Goal: Task Accomplishment & Management: Complete application form

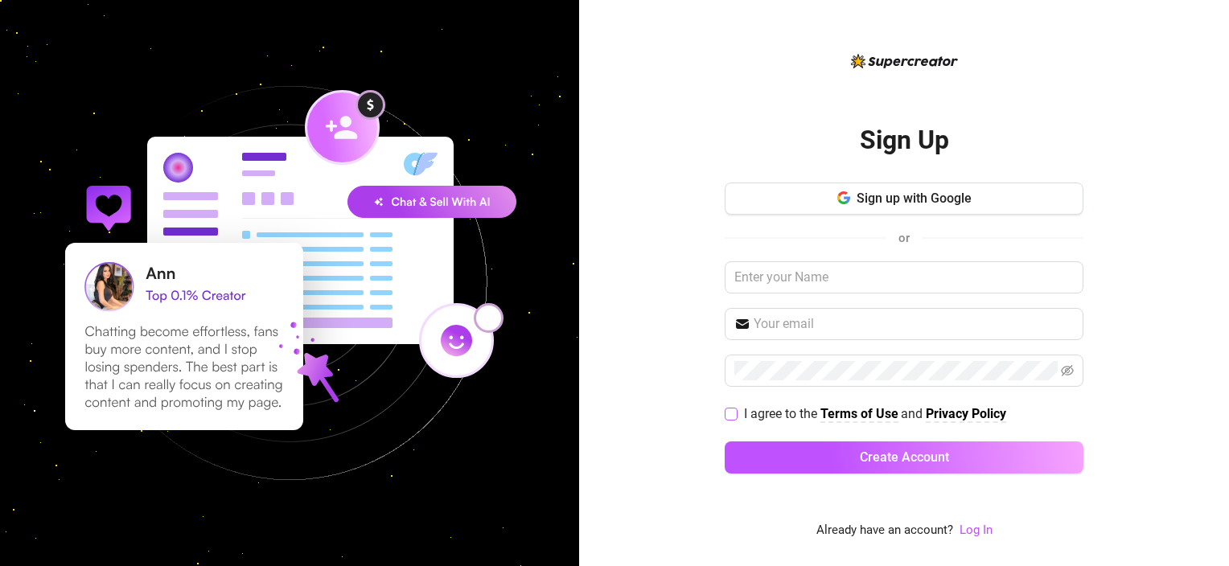
click at [773, 412] on span "I agree to the" at bounding box center [782, 413] width 76 height 15
click at [736, 412] on input "I agree to the Terms of Use and Privacy Policy" at bounding box center [730, 413] width 11 height 11
click at [736, 409] on span at bounding box center [731, 414] width 13 height 13
click at [736, 409] on input "I agree to the Terms of Use and Privacy Policy" at bounding box center [730, 413] width 11 height 11
checkbox input "false"
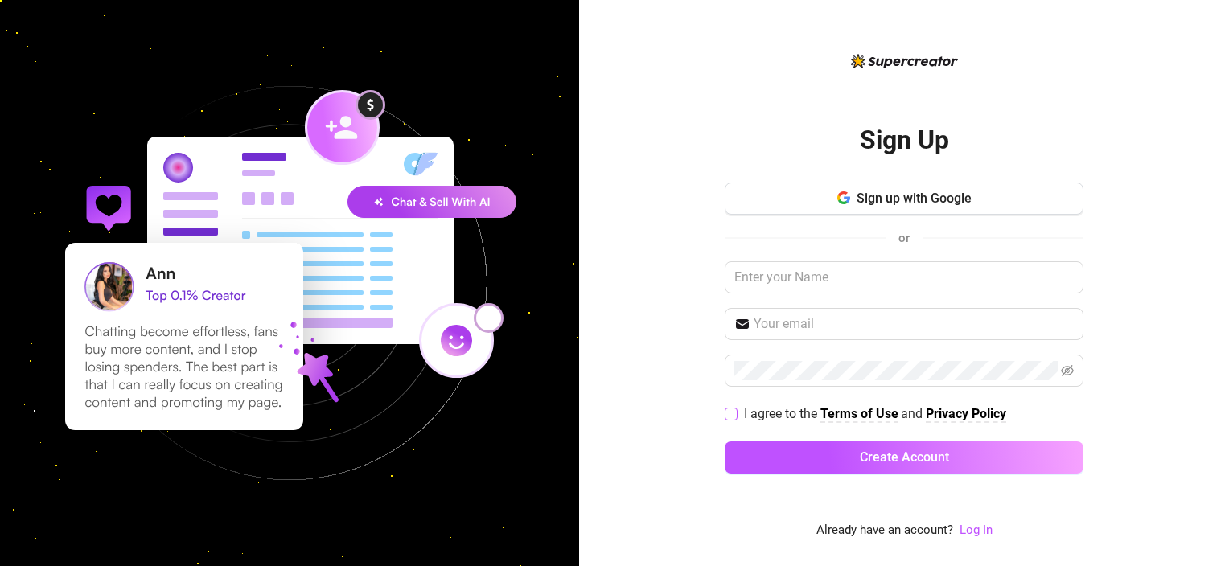
click at [845, 407] on strong "Terms of Use" at bounding box center [859, 413] width 78 height 15
click at [970, 412] on strong "Privacy Policy" at bounding box center [966, 413] width 80 height 15
click at [747, 270] on input "text" at bounding box center [904, 277] width 359 height 32
type input "katiekellyjames@hotmail.com"
drag, startPoint x: 915, startPoint y: 269, endPoint x: 679, endPoint y: 280, distance: 236.7
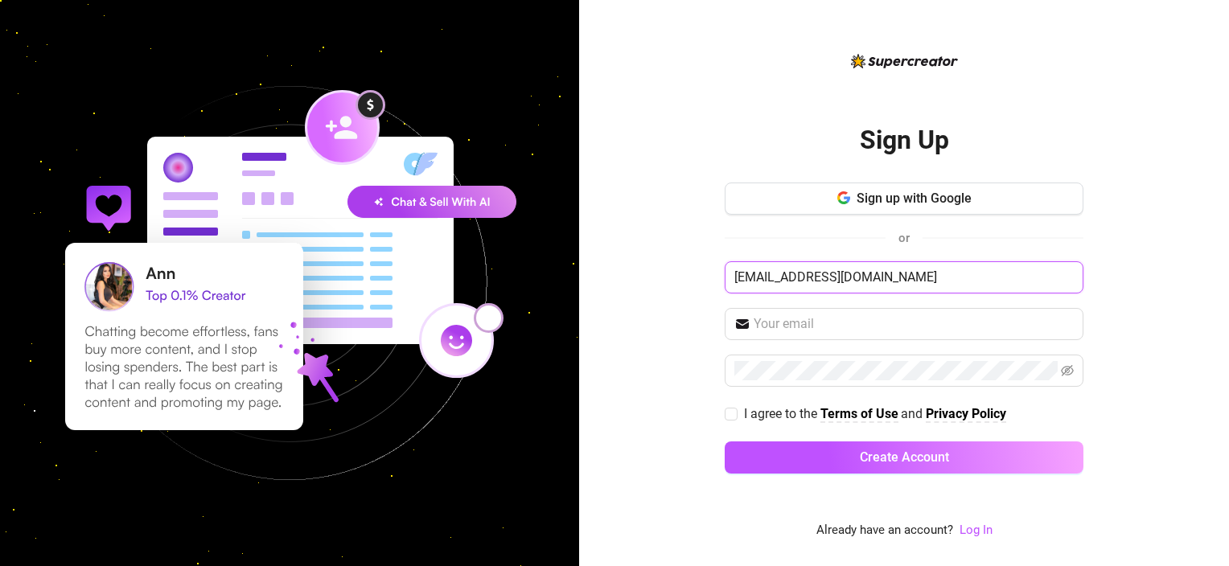
click at [679, 280] on div "Sign Up Sign up with Google or katiekellyjames@hotmail.com I agree to the Terms…" at bounding box center [904, 283] width 650 height 566
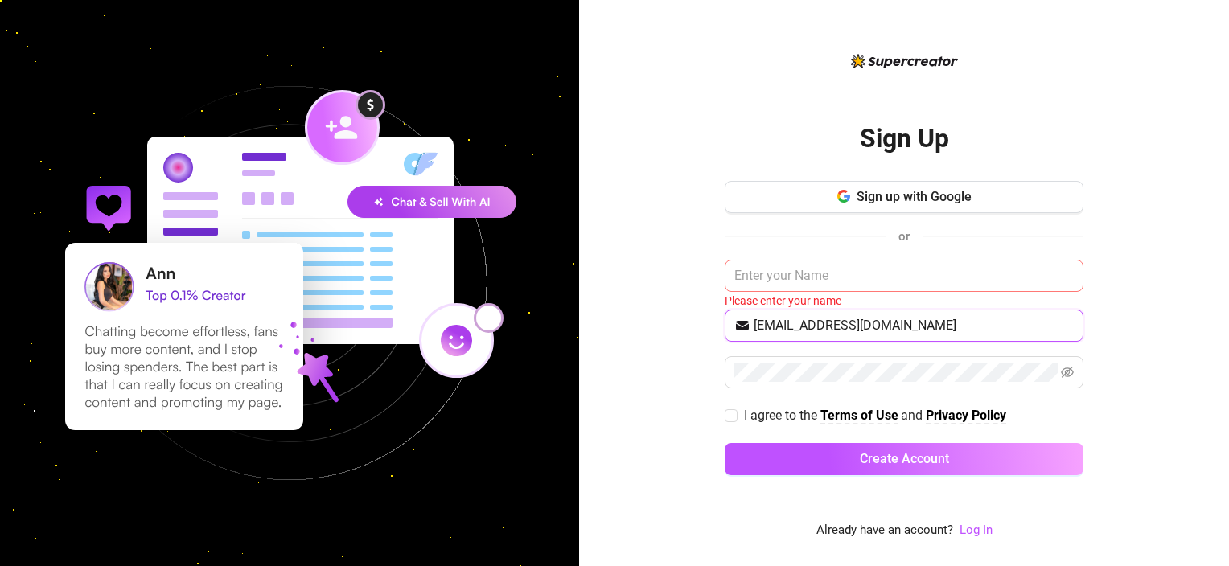
type input "katiekellyjames@hotmail.com"
click at [743, 274] on input "text" at bounding box center [904, 276] width 359 height 32
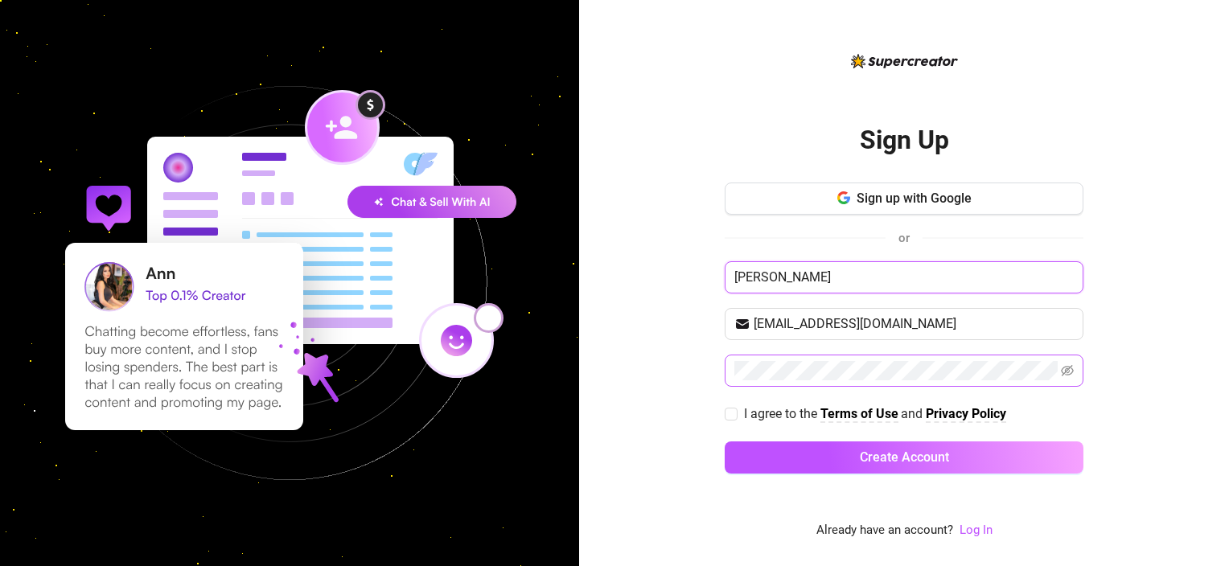
type input "Kelly"
click at [1071, 368] on icon "eye-invisible" at bounding box center [1067, 370] width 13 height 13
click at [1196, 347] on div "Sign Up Sign up with Google or Kelly katiekellyjames@hotmail.com I agree to the…" at bounding box center [904, 283] width 650 height 566
click at [733, 412] on input "I agree to the Terms of Use and Privacy Policy" at bounding box center [730, 413] width 11 height 11
checkbox input "true"
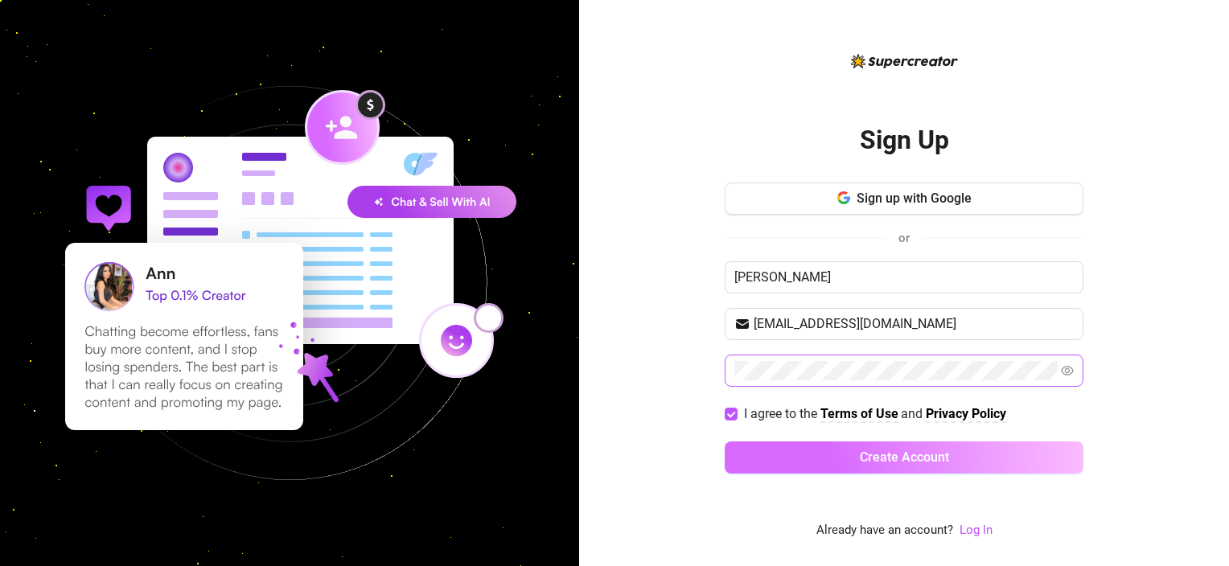
click at [808, 454] on button "Create Account" at bounding box center [904, 458] width 359 height 32
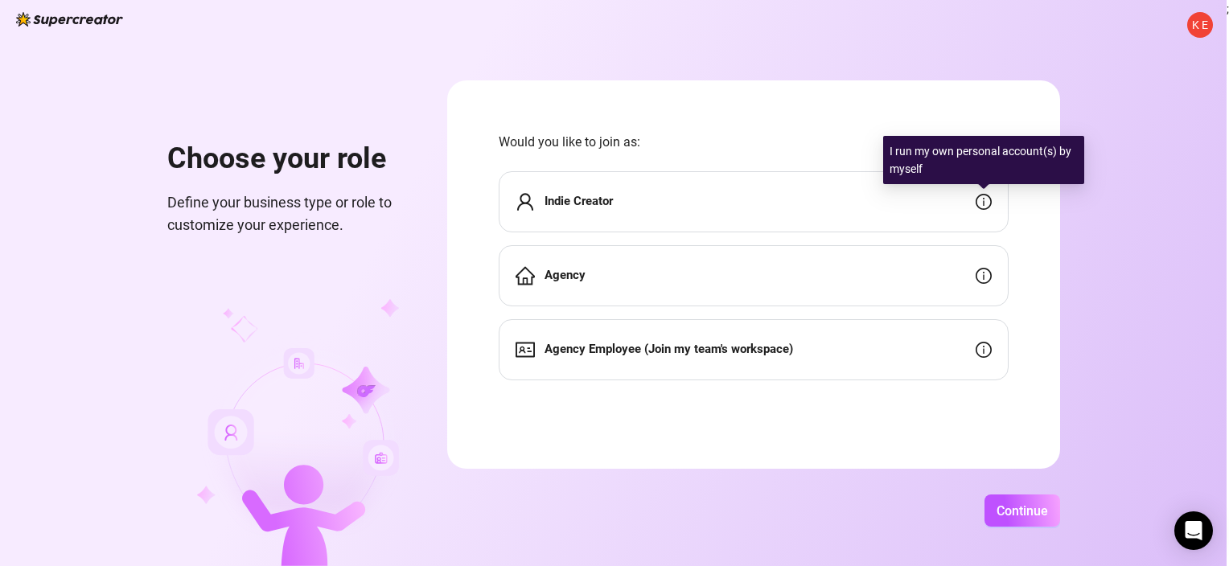
click at [982, 199] on icon "info-circle" at bounding box center [984, 202] width 16 height 16
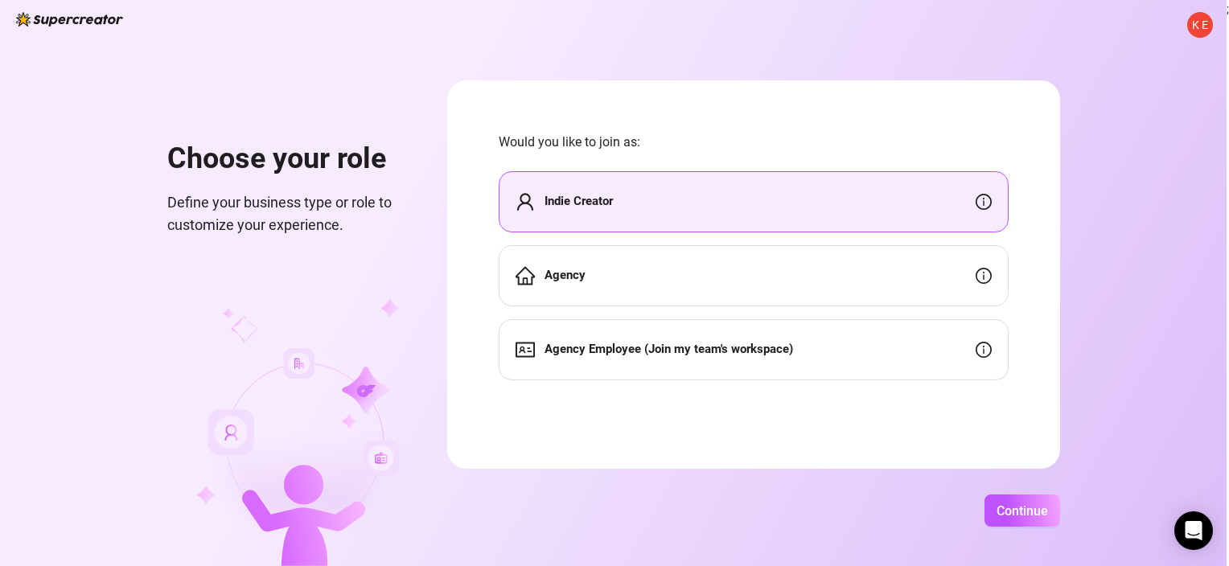
click at [754, 204] on div "Indie Creator" at bounding box center [754, 201] width 510 height 61
click at [998, 510] on span "Continue" at bounding box center [1022, 510] width 51 height 15
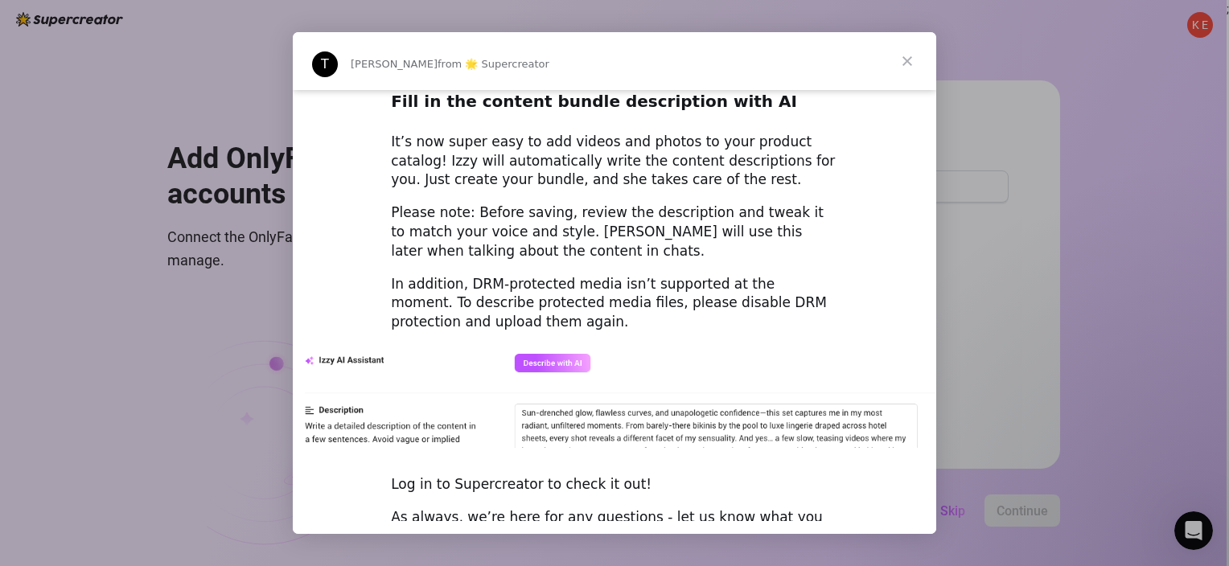
scroll to position [2236, 0]
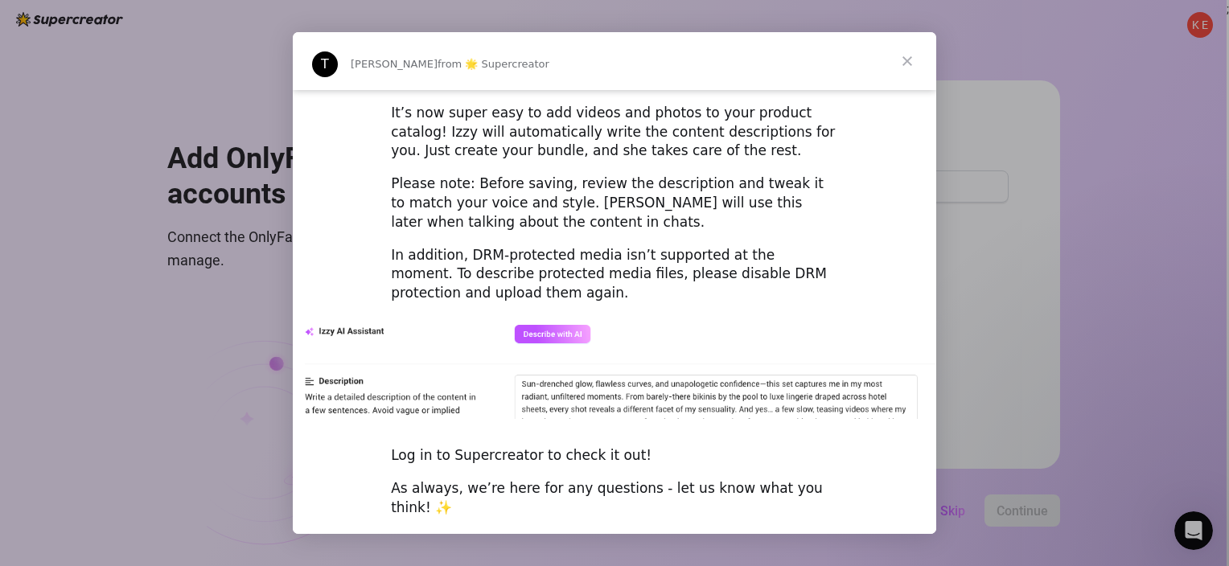
click at [909, 55] on span "Close" at bounding box center [907, 61] width 58 height 58
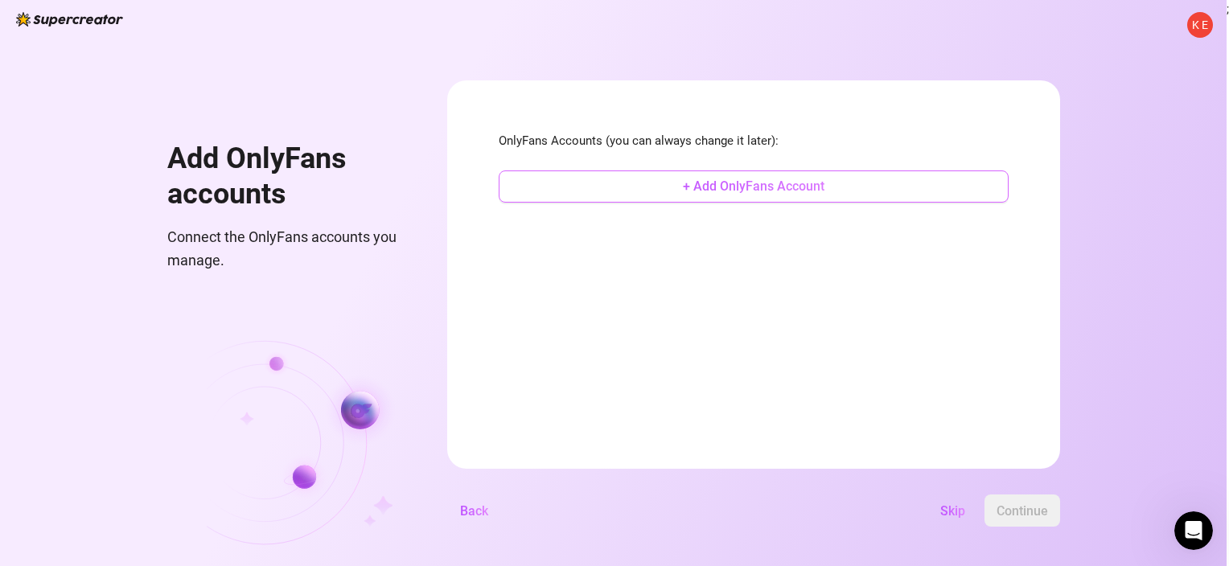
click at [695, 187] on span "+ Add OnlyFans Account" at bounding box center [754, 186] width 142 height 15
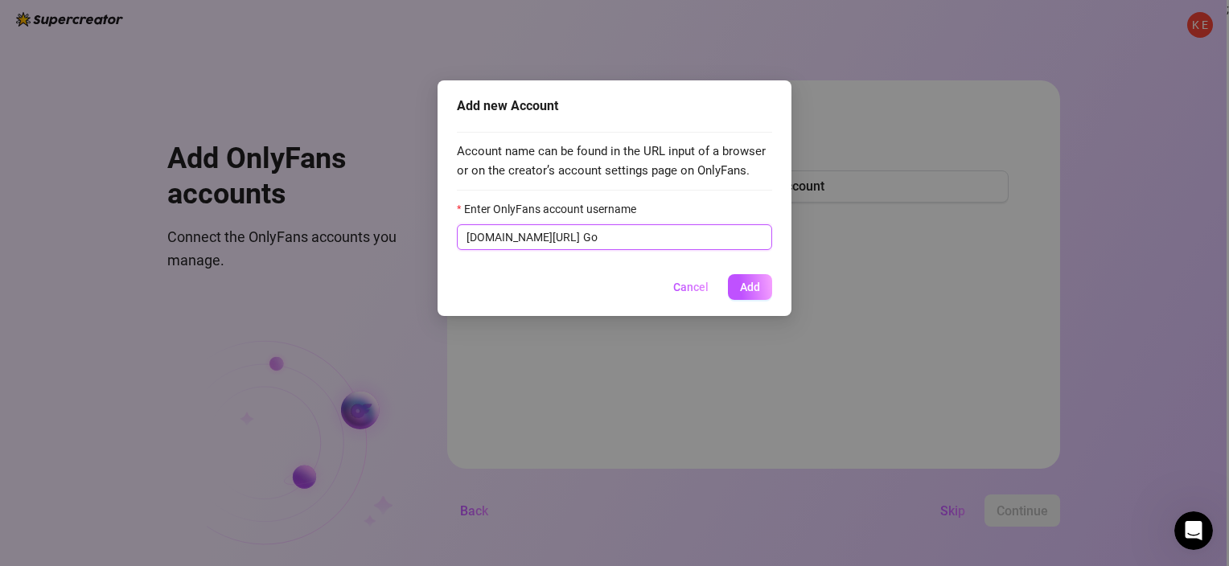
type input "G"
type input "K"
type input "k"
type input "g"
type input "K"
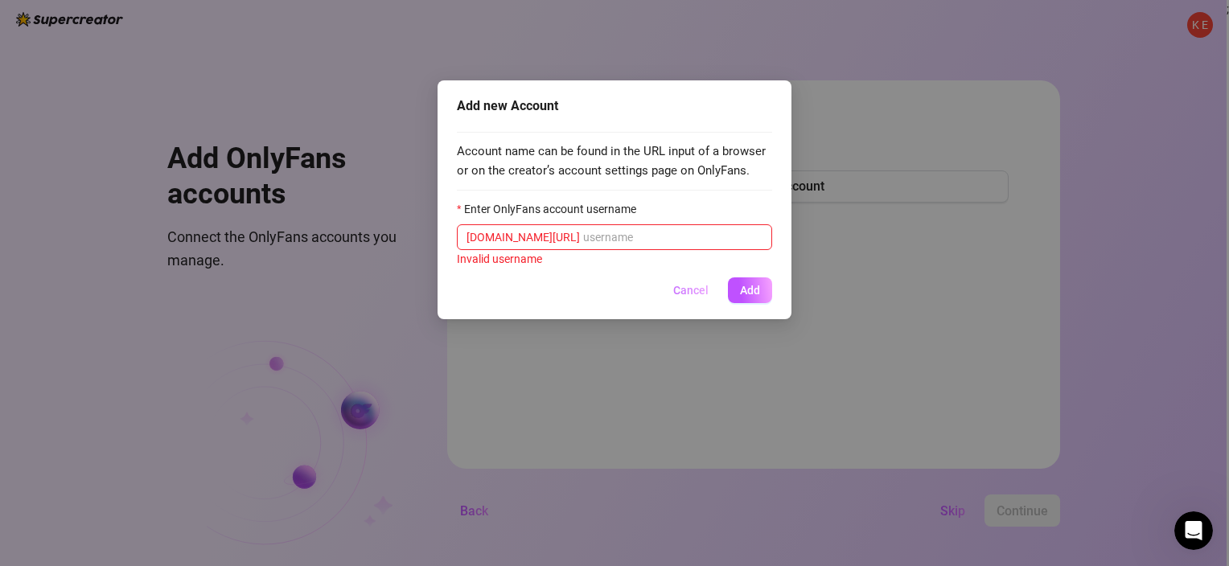
click at [688, 290] on span "Cancel" at bounding box center [690, 290] width 35 height 13
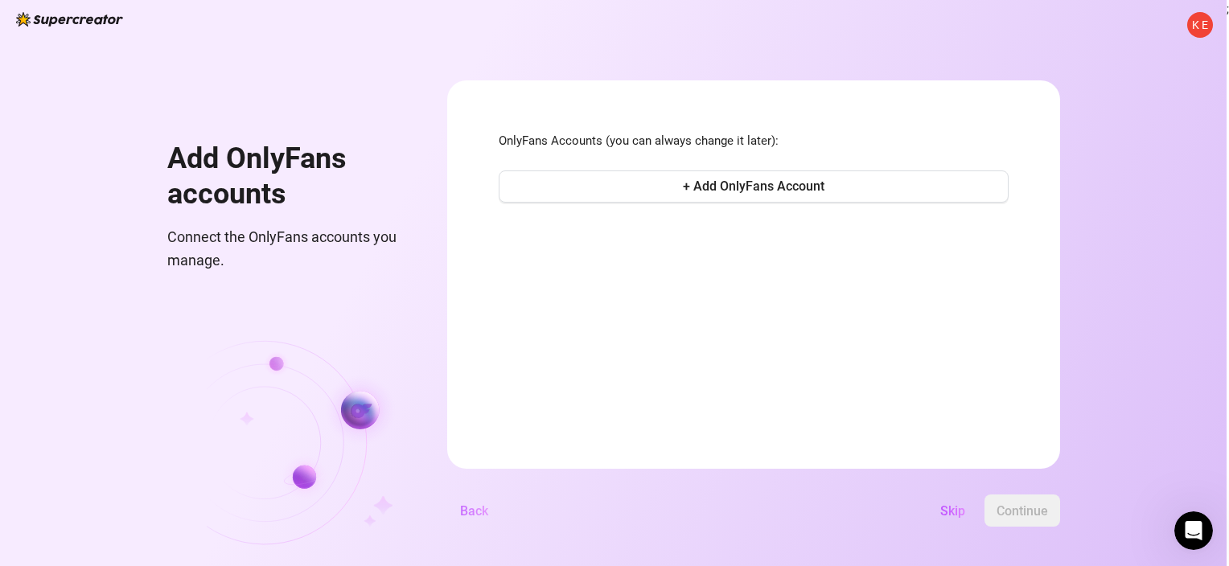
click at [469, 513] on span "Back" at bounding box center [474, 510] width 28 height 15
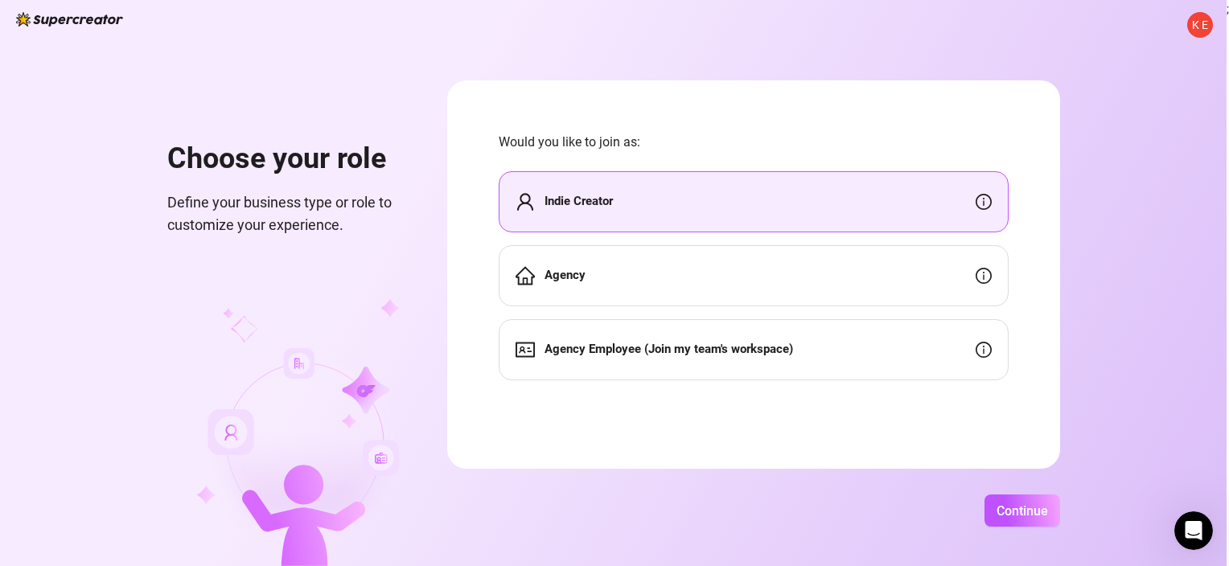
click at [1198, 22] on span "K E" at bounding box center [1200, 25] width 16 height 18
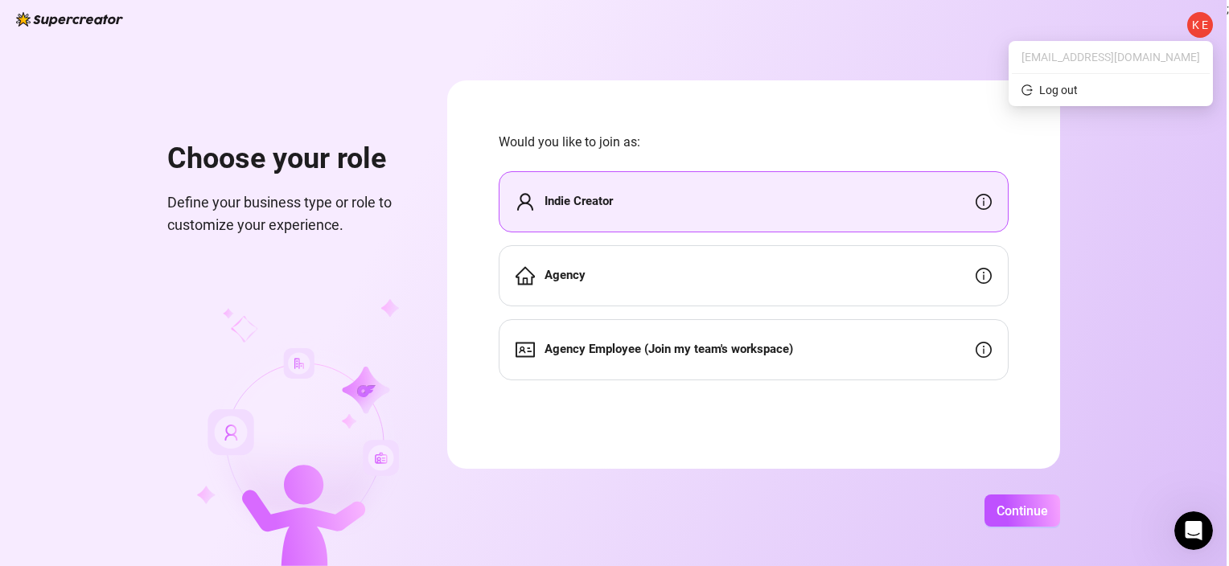
click at [333, 68] on div "K E Choose your role Define your business type or role to customize your experi…" at bounding box center [613, 283] width 1227 height 566
